Goal: Information Seeking & Learning: Learn about a topic

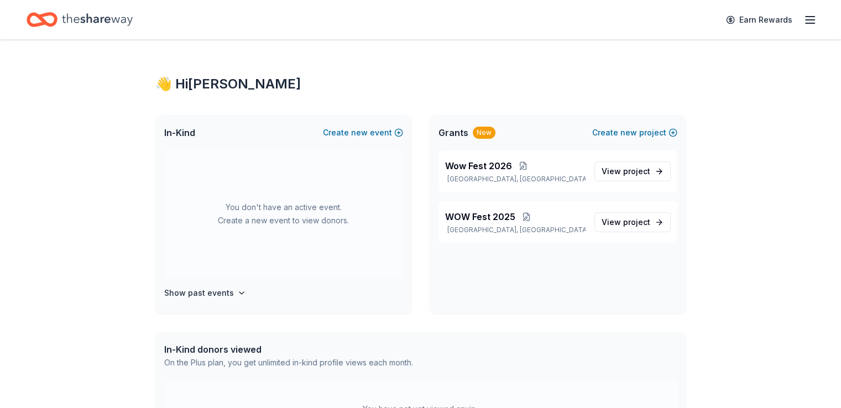
click at [117, 23] on icon "Home" at bounding box center [97, 19] width 71 height 23
click at [736, 23] on link "Earn Rewards" at bounding box center [759, 20] width 80 height 20
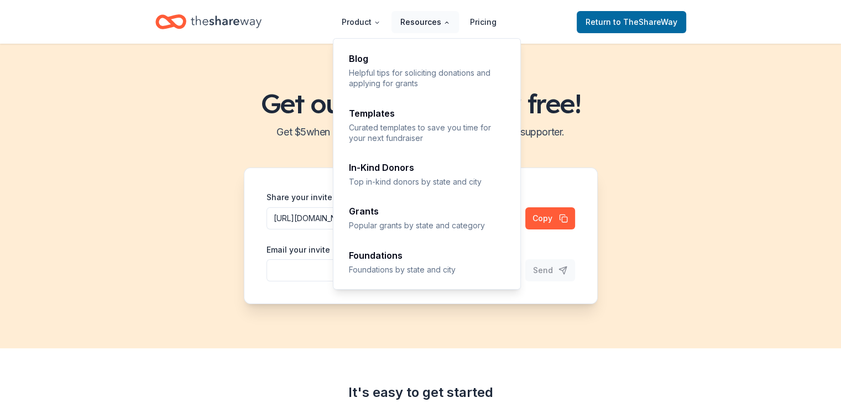
click at [442, 24] on button "Resources" at bounding box center [424, 22] width 67 height 22
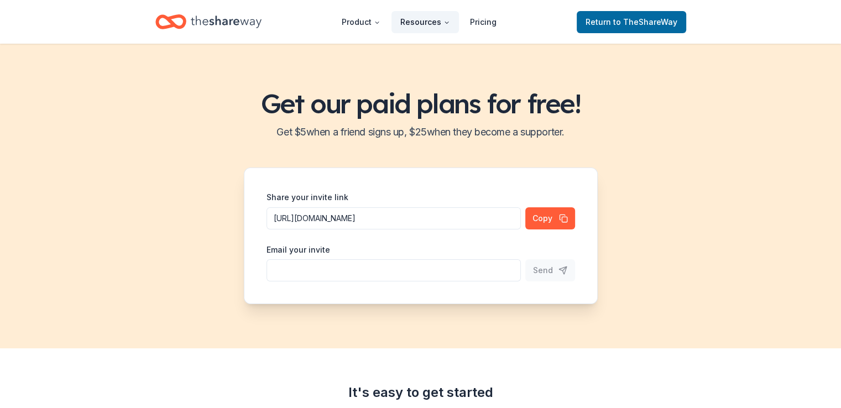
click at [440, 27] on button "Resources" at bounding box center [424, 22] width 67 height 22
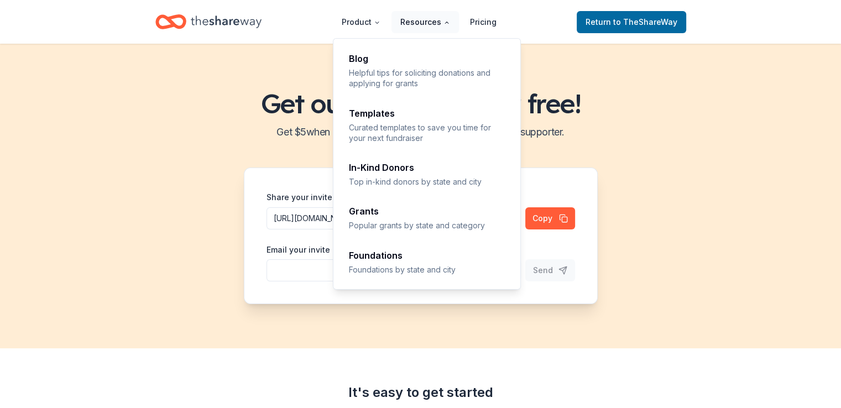
click at [438, 25] on button "Resources" at bounding box center [424, 22] width 67 height 22
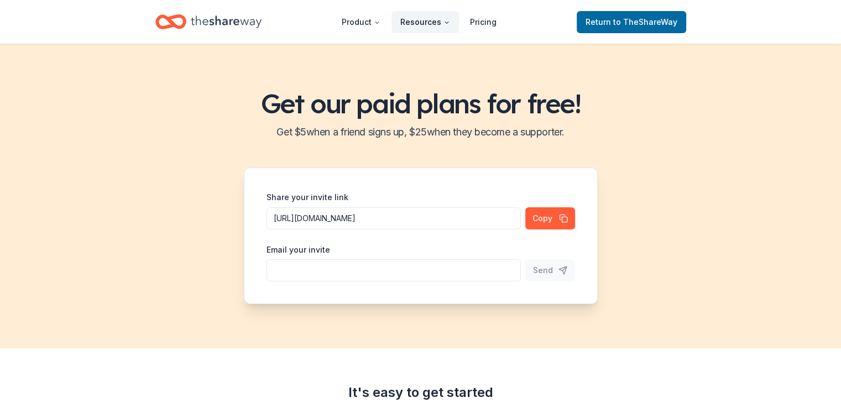
click at [441, 27] on button "Resources" at bounding box center [424, 22] width 67 height 22
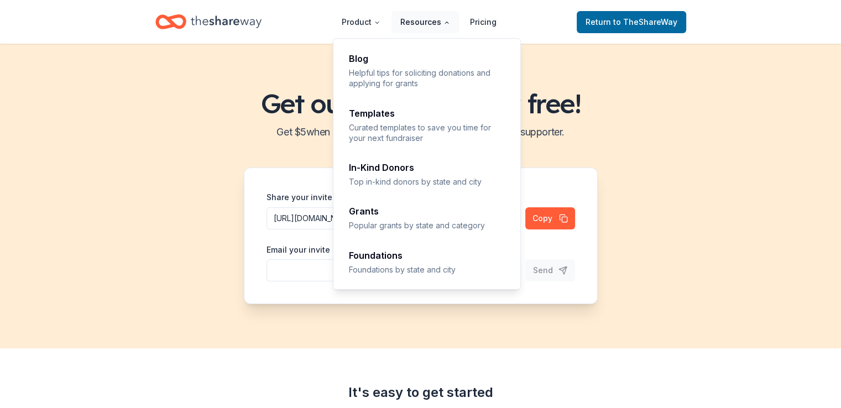
drag, startPoint x: 442, startPoint y: 23, endPoint x: 439, endPoint y: 28, distance: 5.7
click at [442, 23] on button "Resources" at bounding box center [424, 22] width 67 height 22
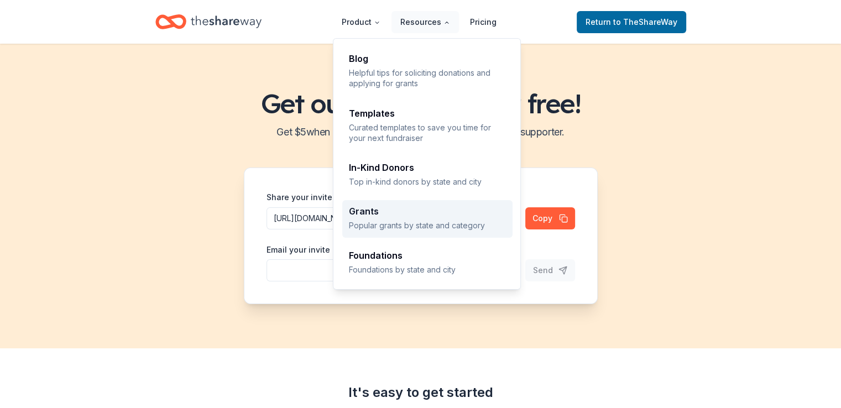
click at [370, 215] on div "Grants" at bounding box center [427, 211] width 157 height 9
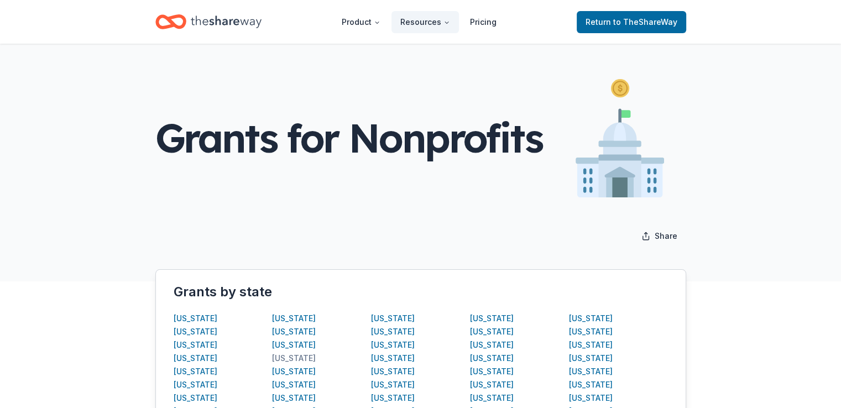
click at [292, 354] on div "[US_STATE]" at bounding box center [294, 358] width 44 height 13
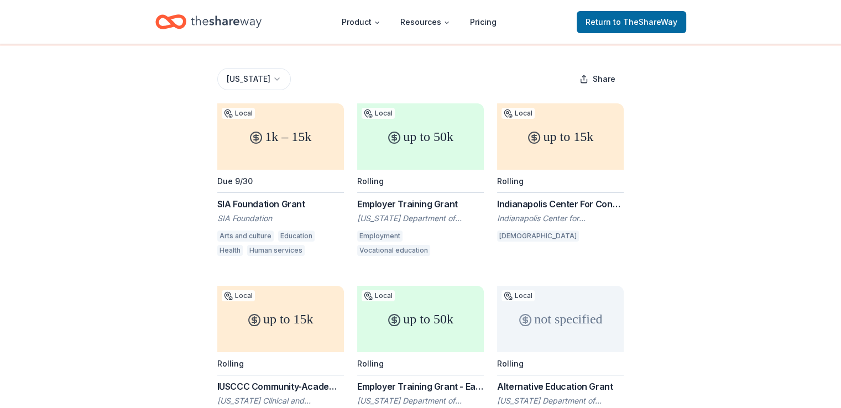
scroll to position [160, 0]
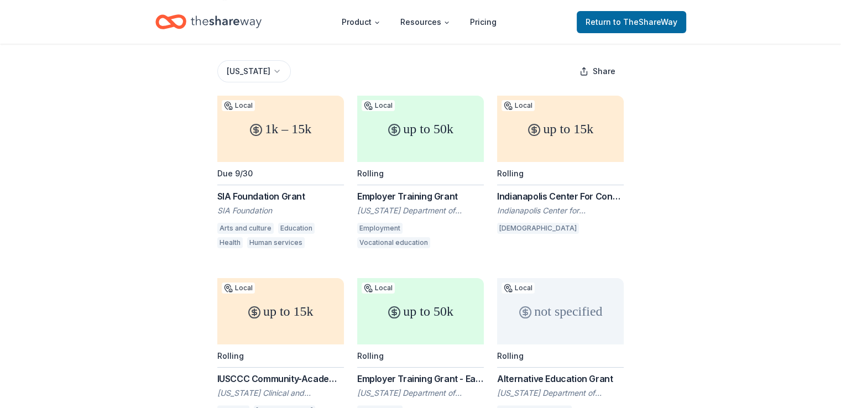
click at [425, 116] on div "up to 50k" at bounding box center [420, 129] width 127 height 66
